Goal: Complete application form: Complete application form

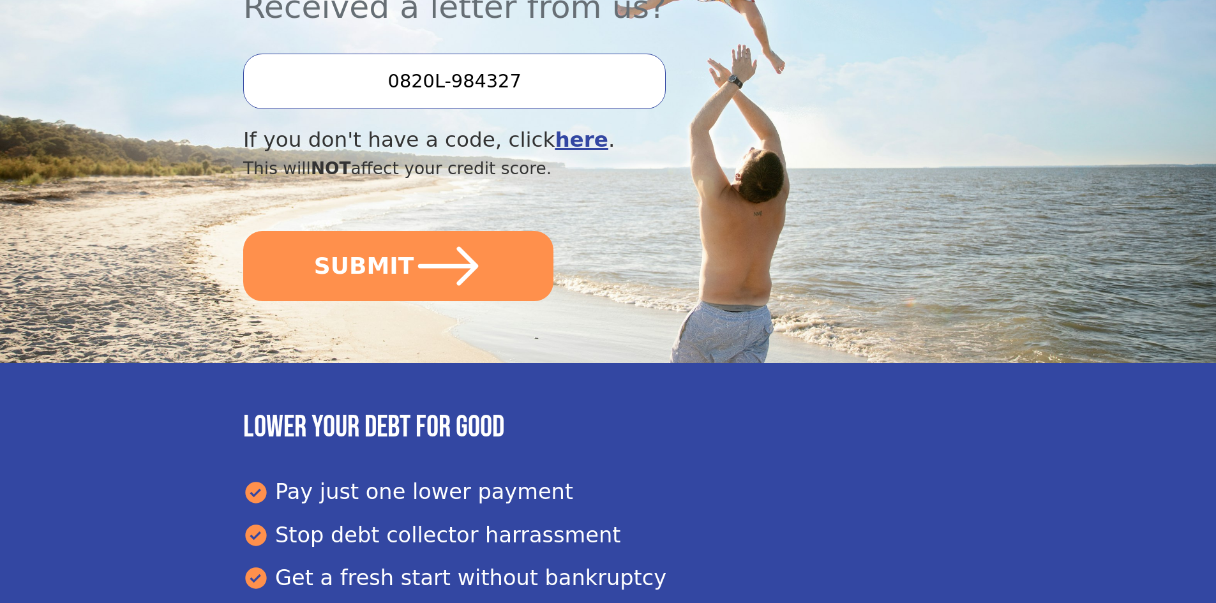
scroll to position [422, 0]
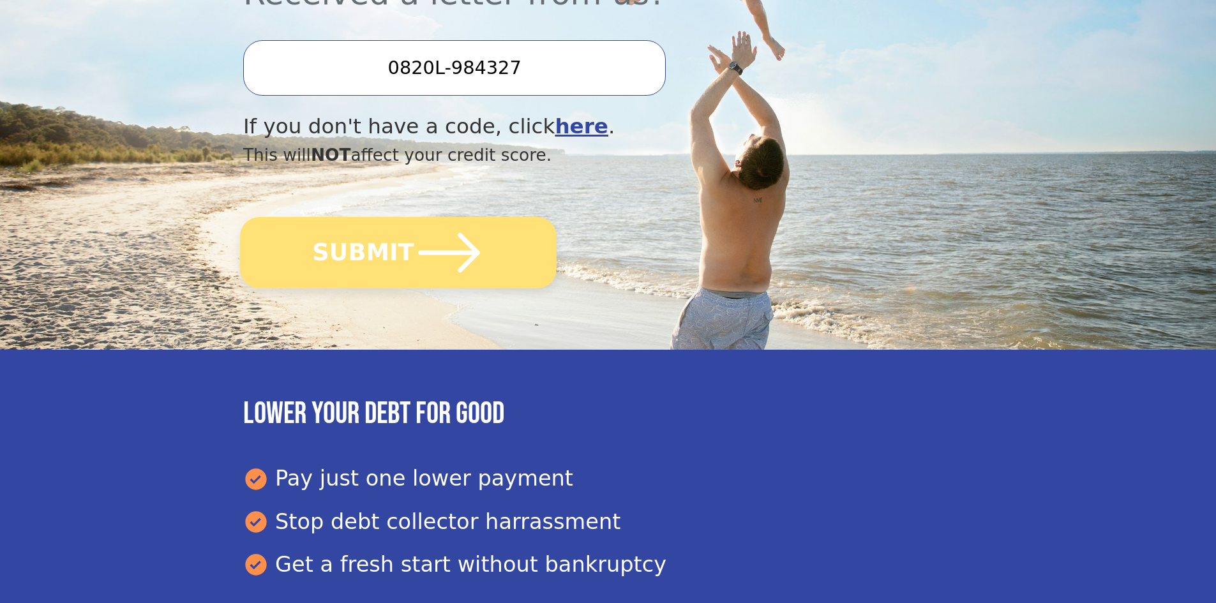
click at [374, 248] on button "SUBMIT" at bounding box center [398, 252] width 317 height 71
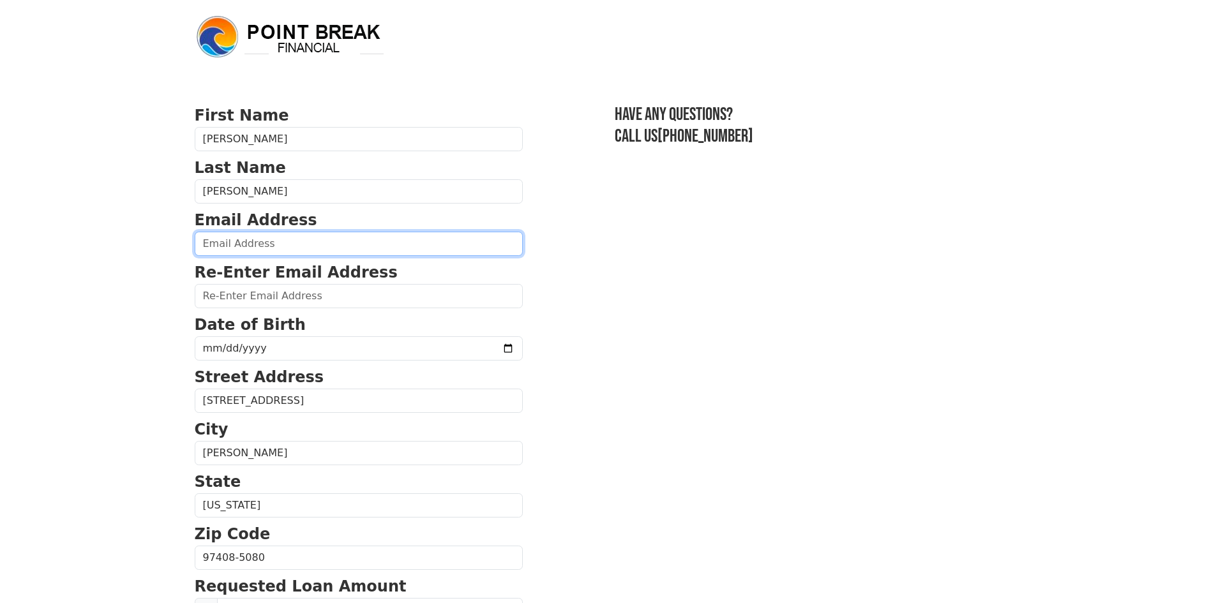
click at [264, 243] on input "email" at bounding box center [359, 244] width 328 height 24
type input "[EMAIL_ADDRESS][DOMAIN_NAME]"
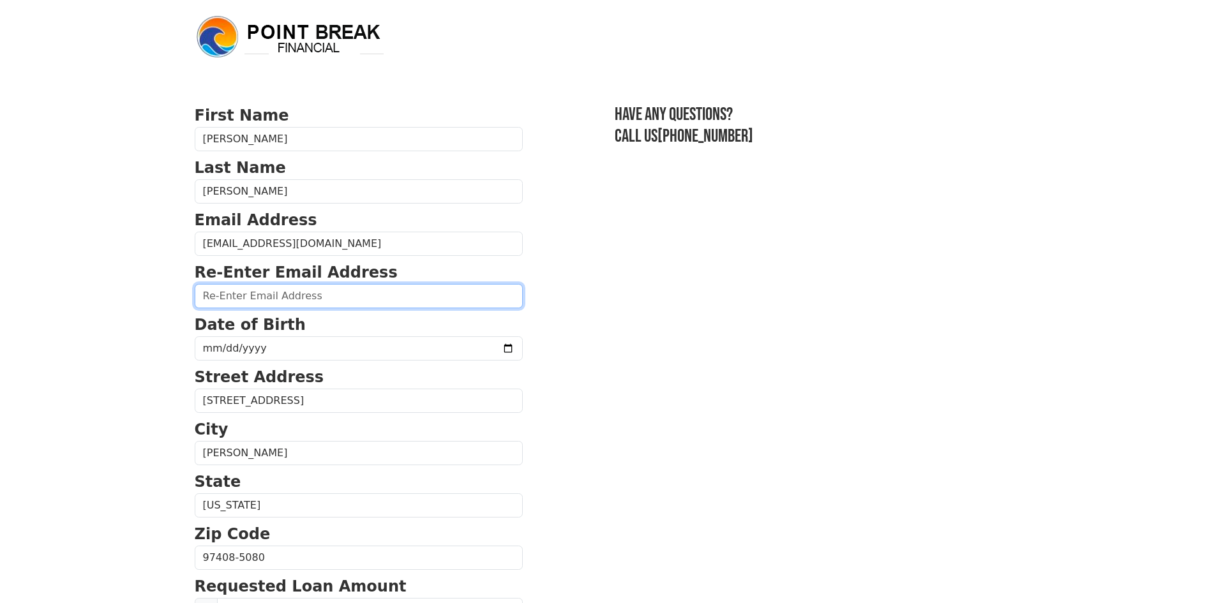
click at [275, 303] on input "email" at bounding box center [359, 296] width 328 height 24
click at [276, 292] on input "email" at bounding box center [359, 296] width 328 height 24
type input "[EMAIL_ADDRESS][DOMAIN_NAME]"
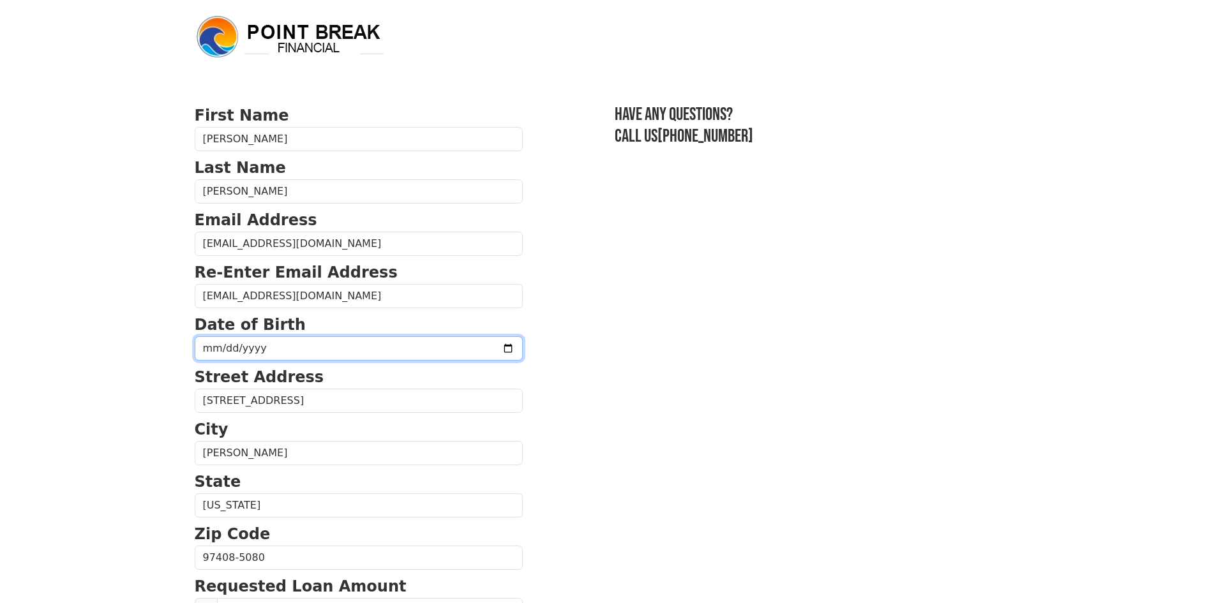
click at [263, 345] on input "date" at bounding box center [359, 348] width 328 height 24
type input "[DATE]"
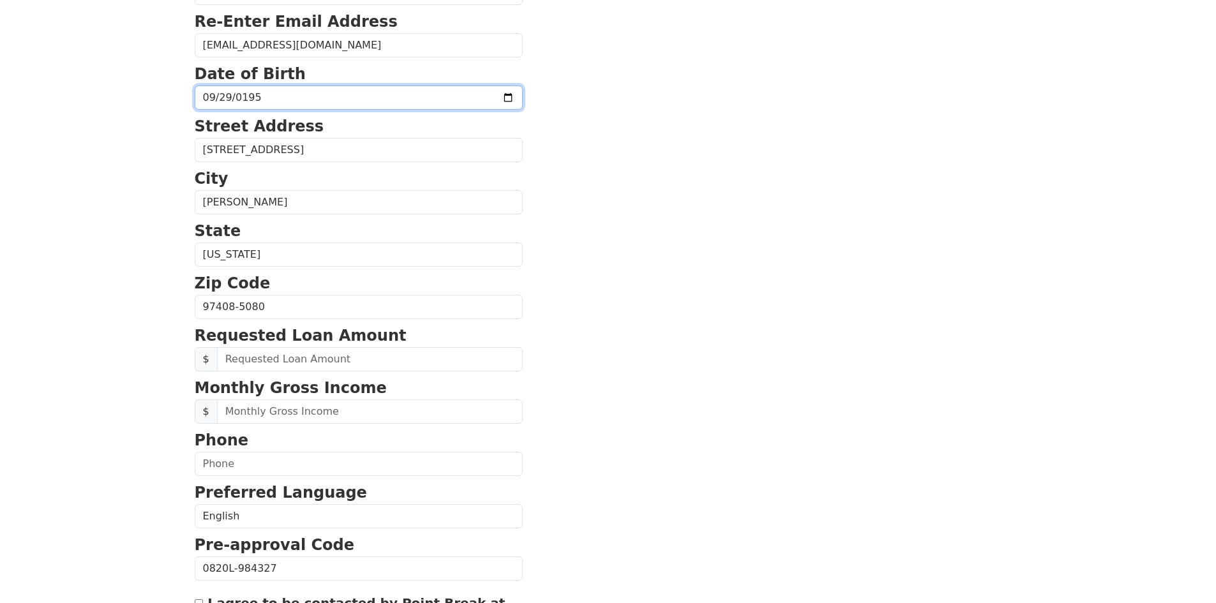
scroll to position [261, 0]
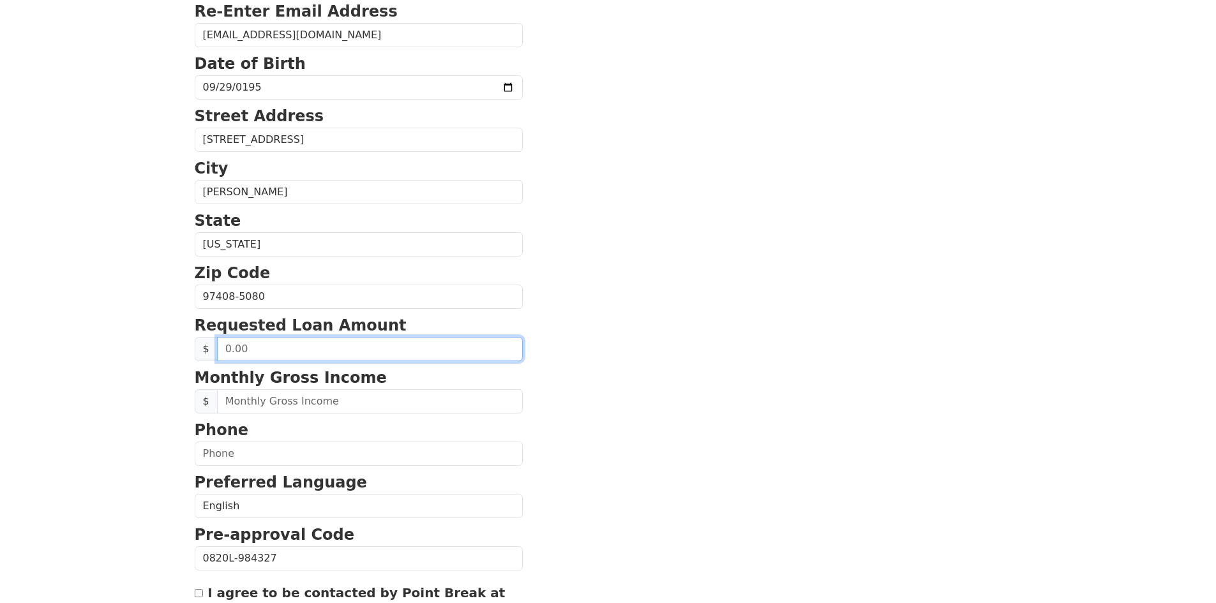
click at [267, 353] on input "text" at bounding box center [370, 349] width 306 height 24
type input "25,000.00"
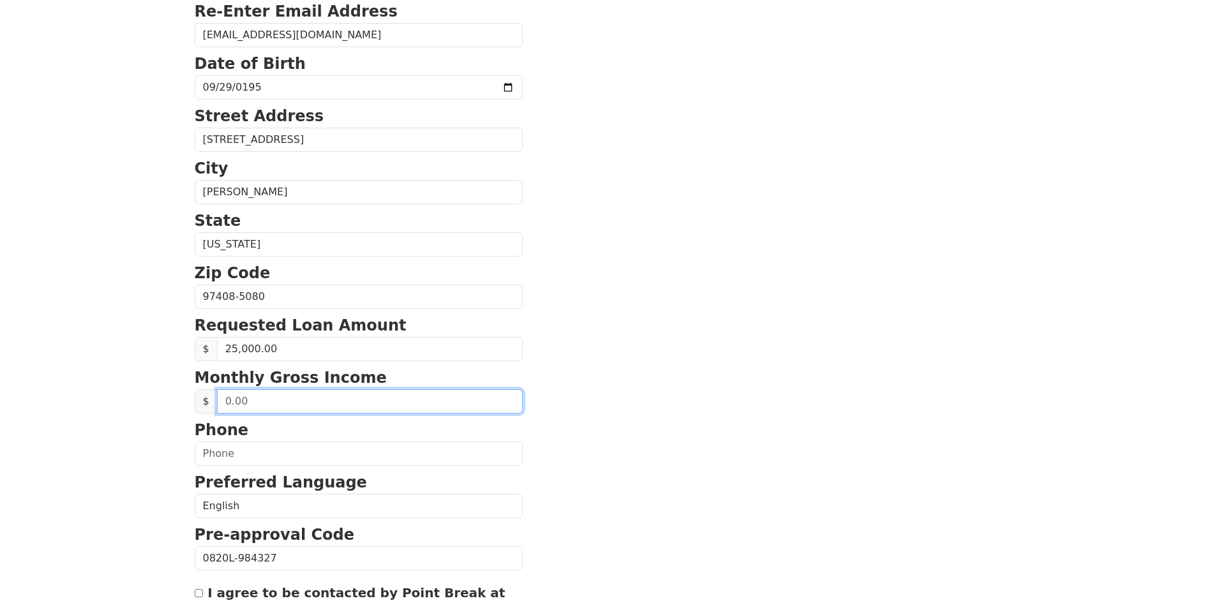
click at [253, 401] on input "text" at bounding box center [370, 401] width 306 height 24
type input "5,600.00"
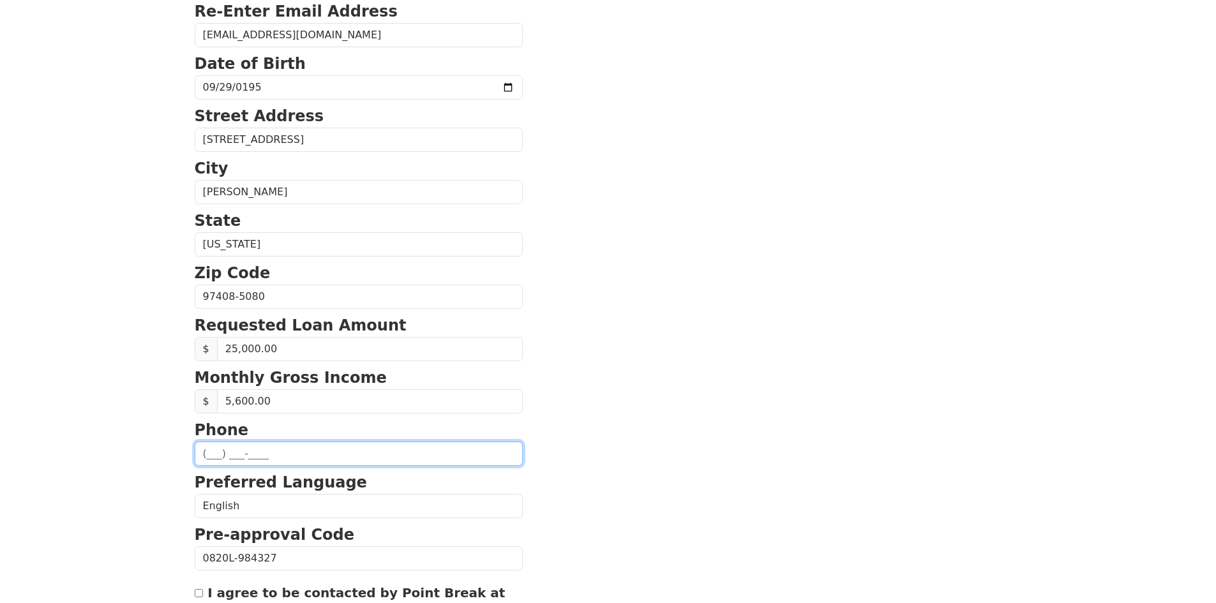
click at [218, 452] on input "text" at bounding box center [359, 454] width 328 height 24
type input "[PHONE_NUMBER]"
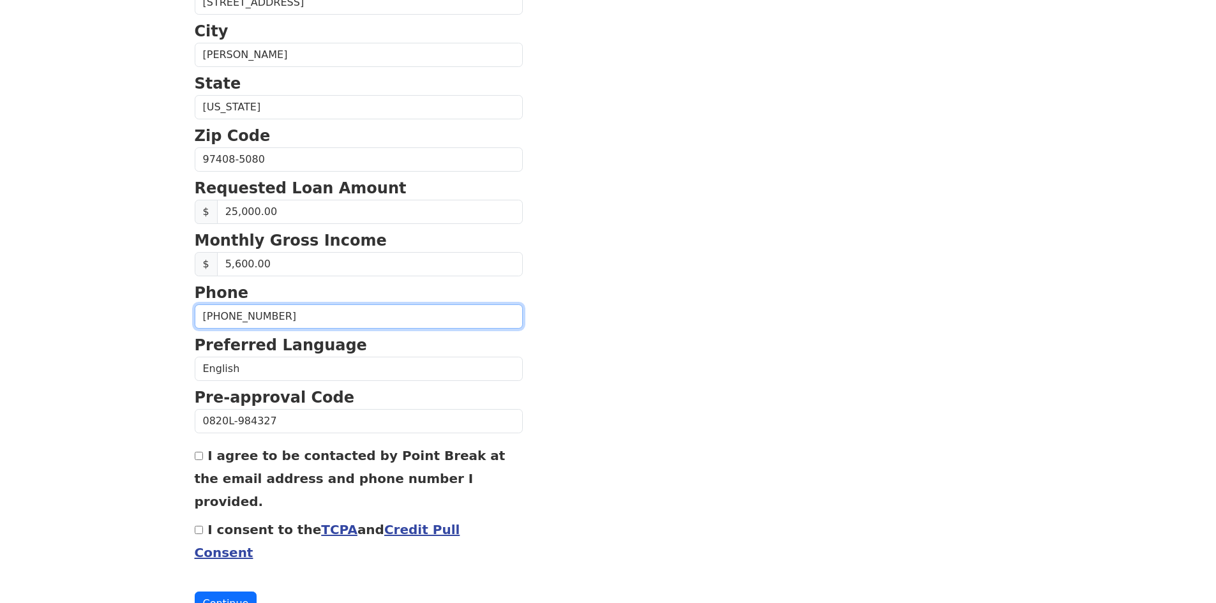
scroll to position [413, 0]
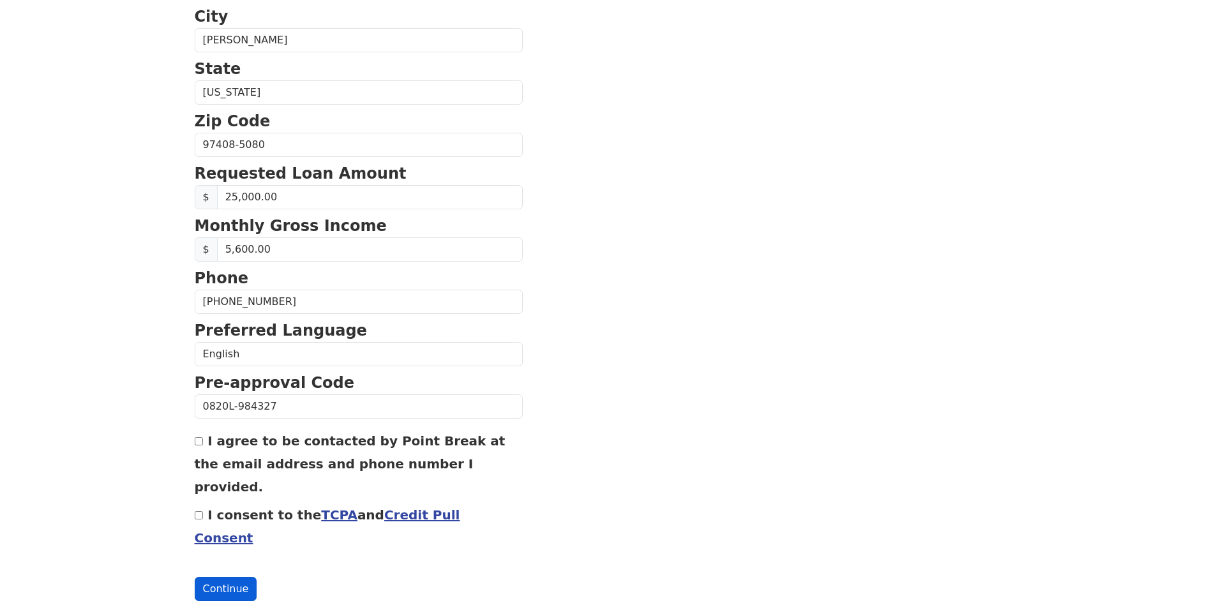
click at [225, 577] on button "Continue" at bounding box center [226, 589] width 63 height 24
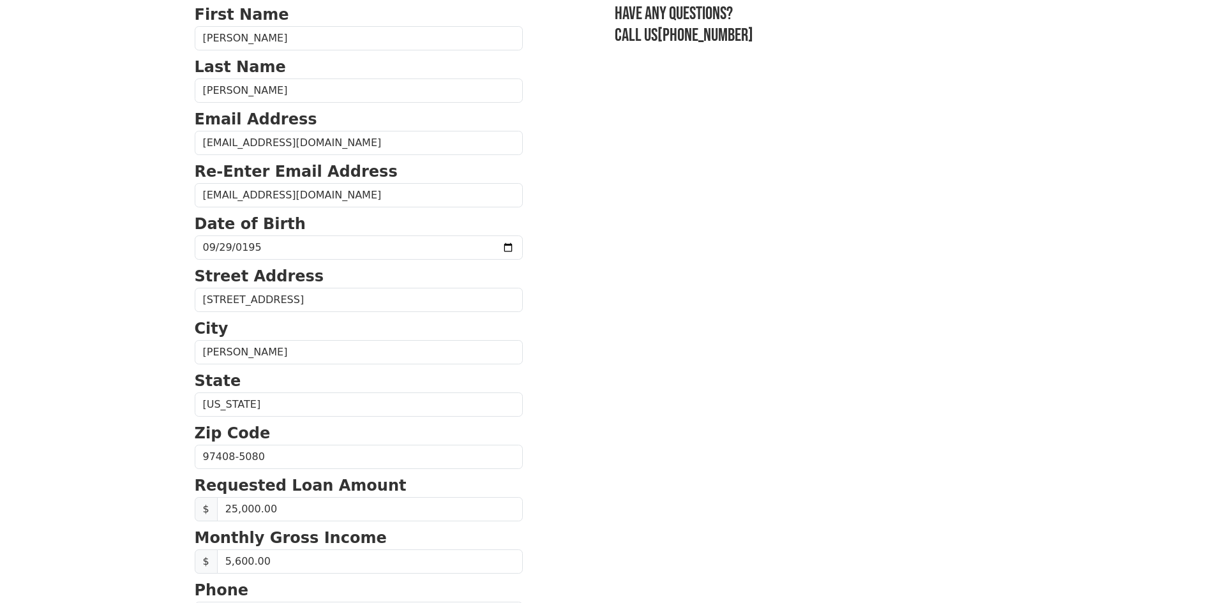
scroll to position [0, 0]
